Goal: Task Accomplishment & Management: Manage account settings

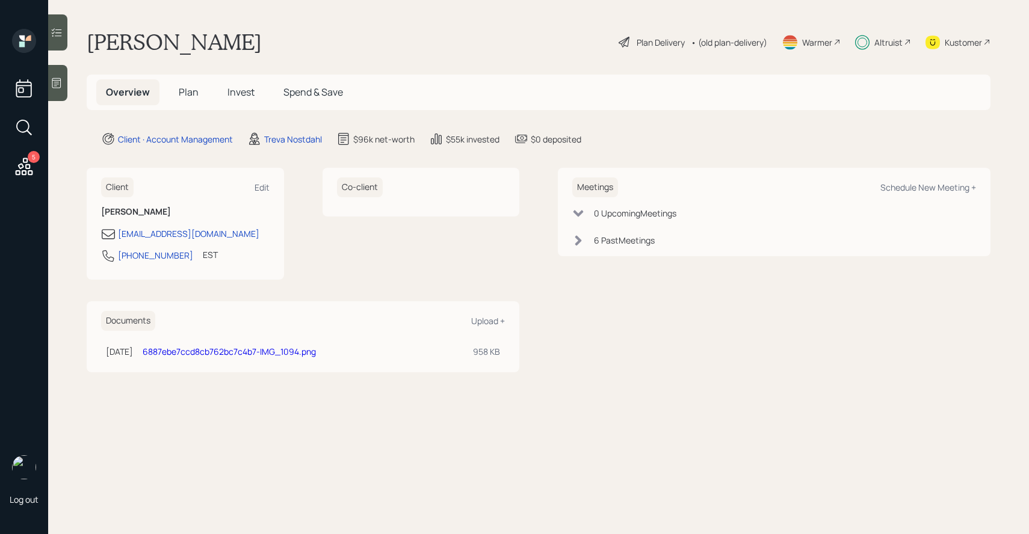
click at [207, 98] on h5 "Plan" at bounding box center [188, 92] width 39 height 26
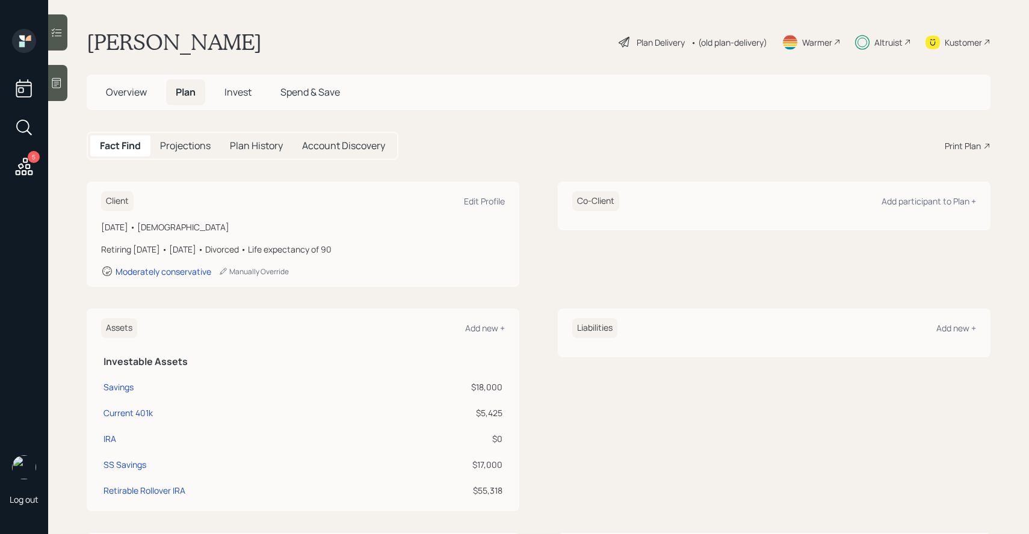
click at [236, 98] on span "Invest" at bounding box center [237, 91] width 27 height 13
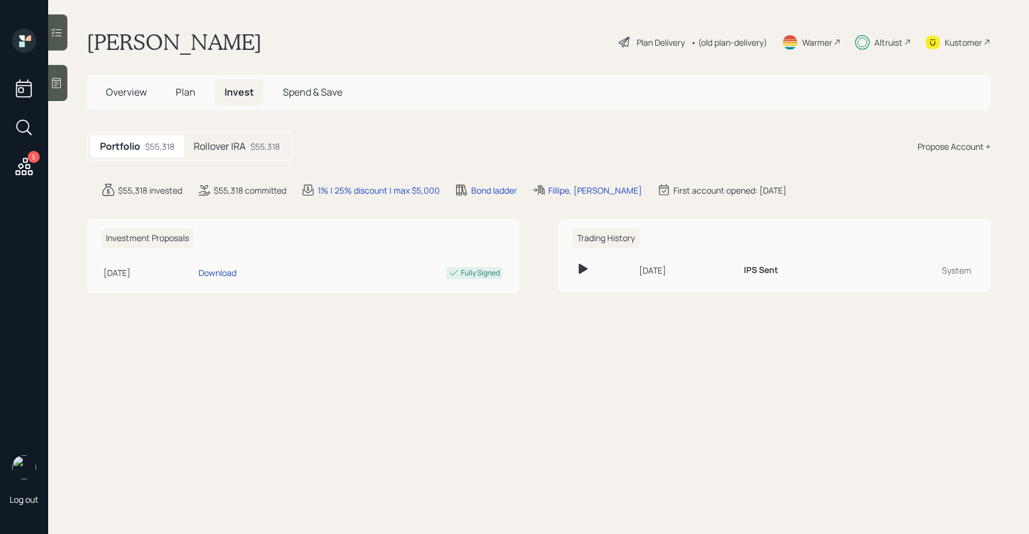
click at [257, 158] on div "Portfolio $55,318 Rollover IRA $55,318" at bounding box center [190, 146] width 206 height 29
click at [251, 150] on div "$55,318" at bounding box center [264, 146] width 29 height 13
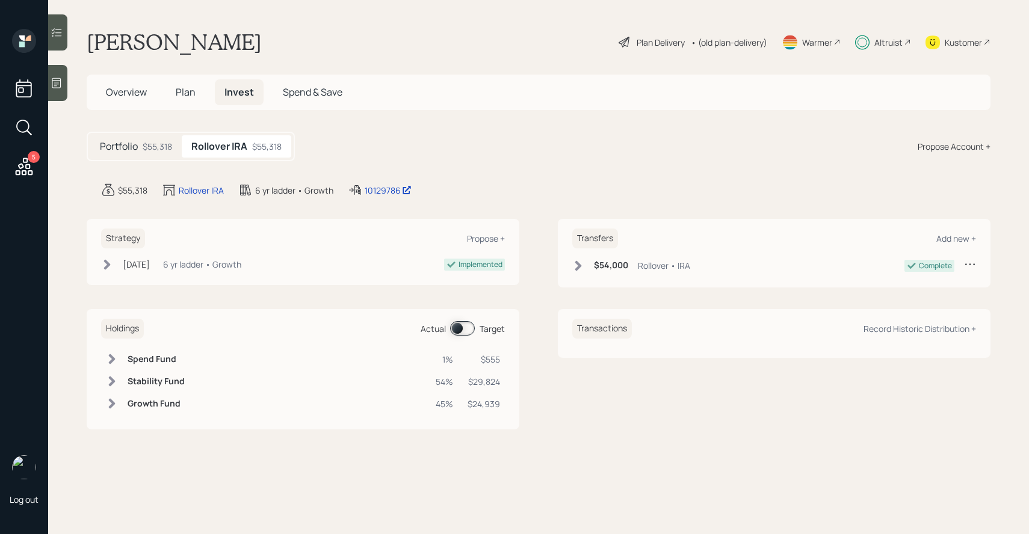
click at [578, 265] on icon at bounding box center [578, 265] width 7 height 10
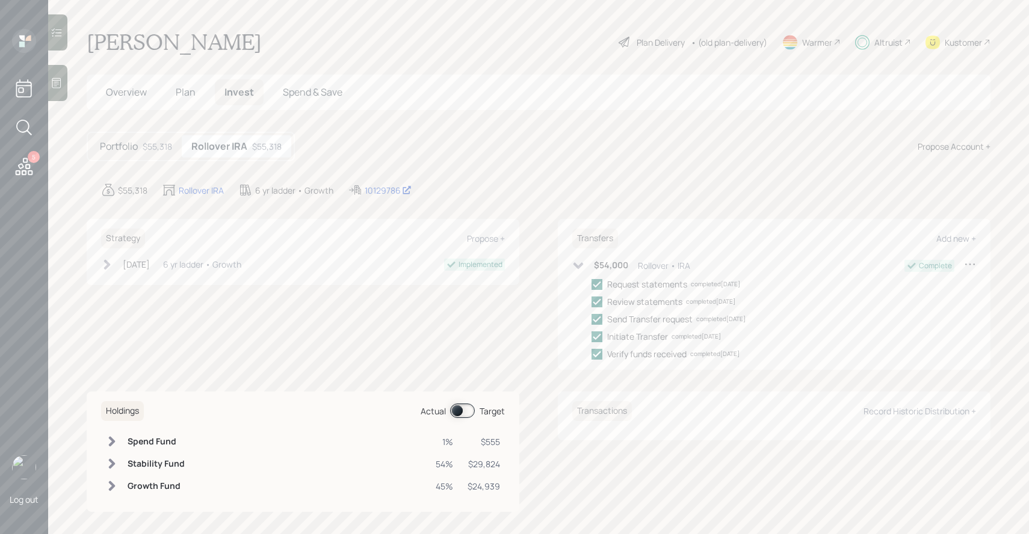
click at [975, 260] on icon at bounding box center [970, 264] width 12 height 12
click at [920, 284] on div "Edit transfer" at bounding box center [932, 287] width 87 height 11
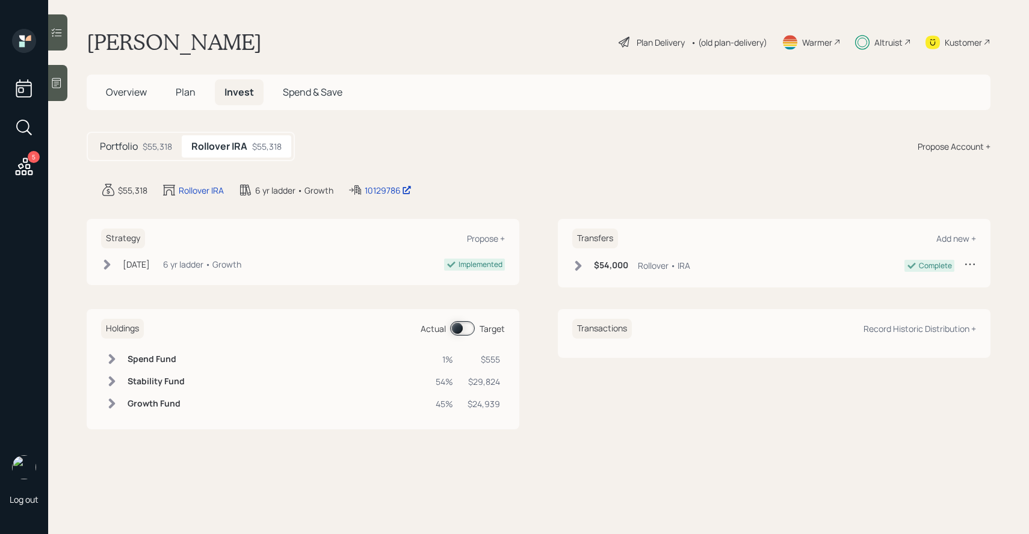
select select "76710083-74eb-4eb7-8521-4a331c23064a"
select select "rollover"
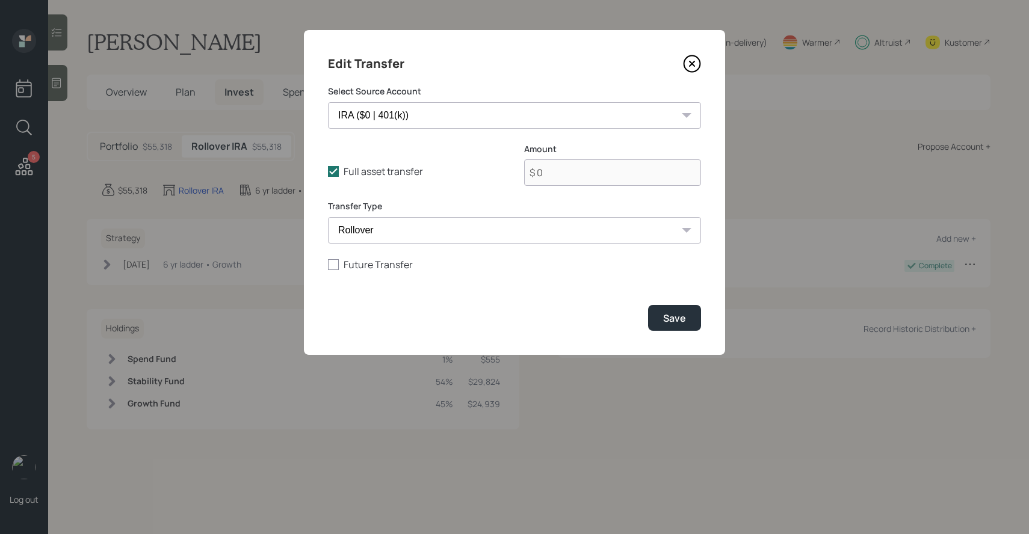
click at [694, 60] on icon at bounding box center [692, 64] width 18 height 18
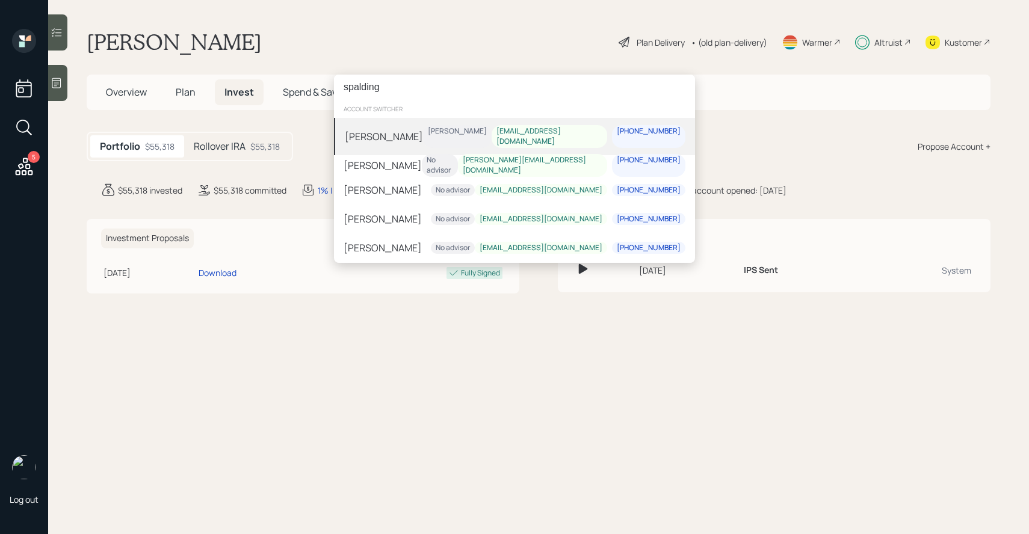
type input "spalding"
